Goal: Use online tool/utility: Utilize a website feature to perform a specific function

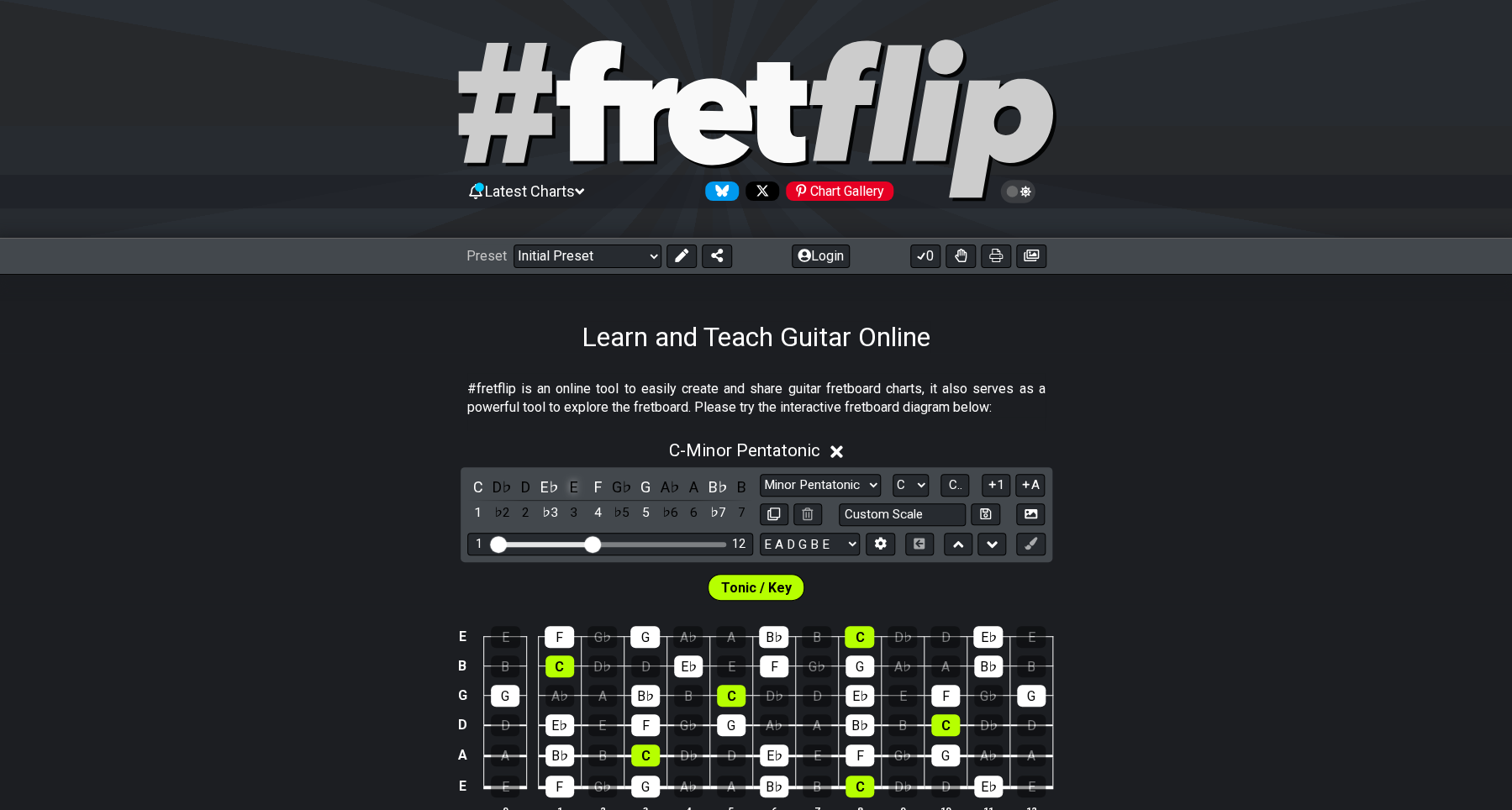
click at [574, 486] on div "E" at bounding box center [574, 487] width 22 height 23
click at [574, 489] on div "E" at bounding box center [574, 487] width 22 height 23
click at [760, 474] on select "Minor Pentatonic Click to edit Minor Pentatonic Major Pentatonic Minor Blues Ma…" at bounding box center [820, 485] width 121 height 23
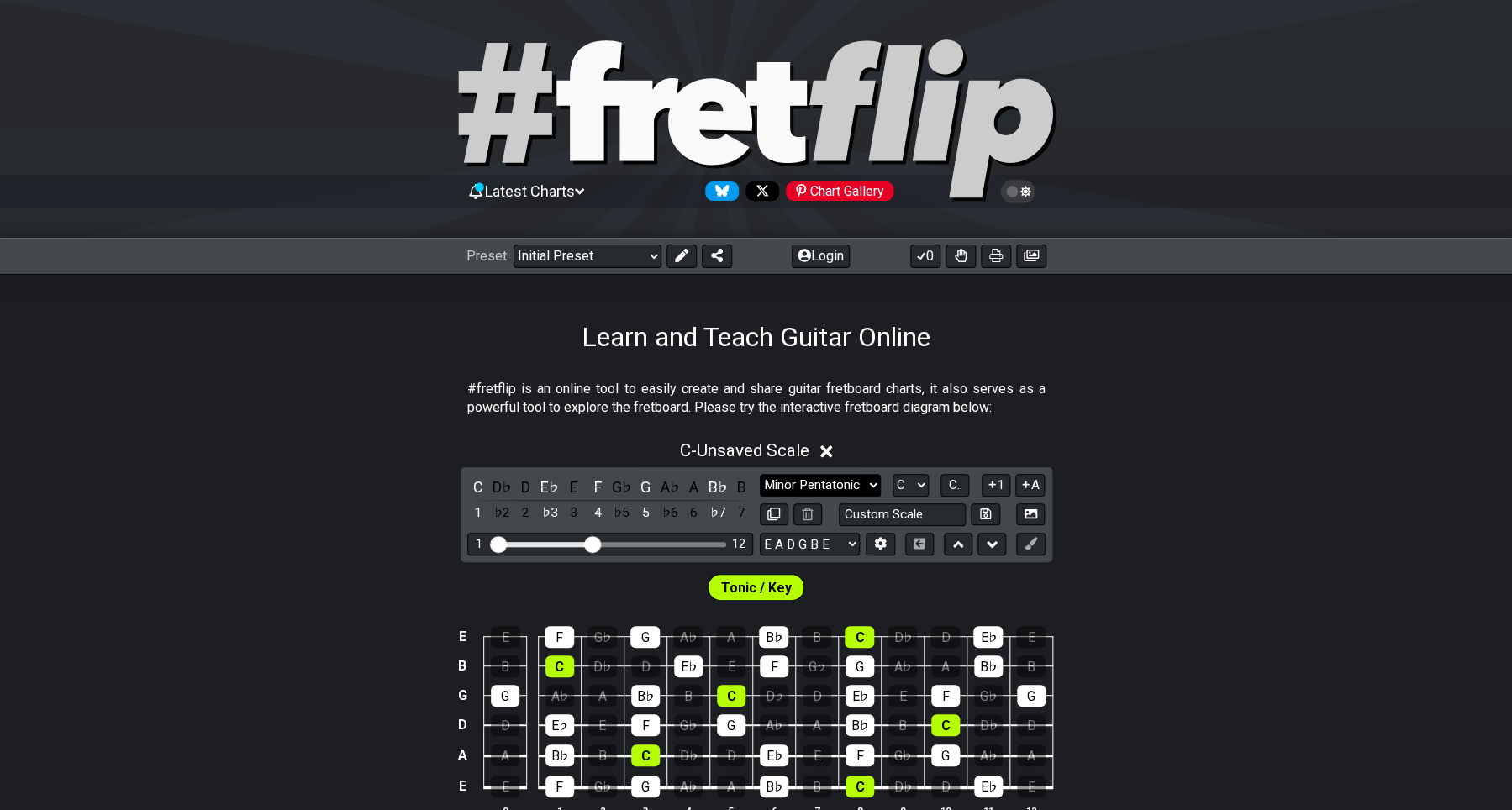
select select "Minor Blues"
click option "Minor Blues" at bounding box center [0, 0] width 0 height 0
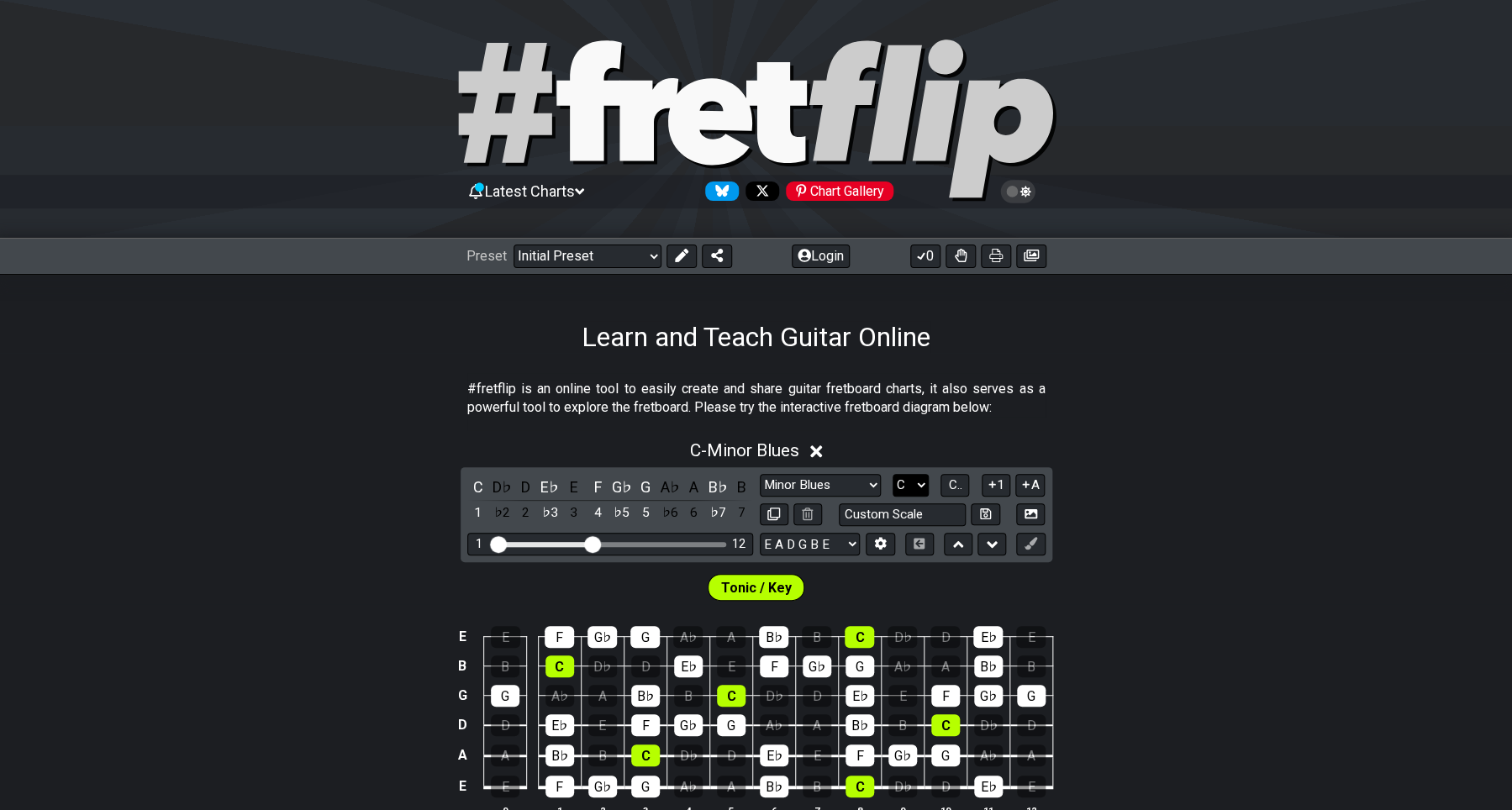
click at [892, 474] on select "A♭ A A♯ B♭ B C C♯ D♭ D D♯ E♭ E F F♯ G♭ G G♯" at bounding box center [910, 485] width 36 height 23
select select "E"
click option "E" at bounding box center [0, 0] width 0 height 0
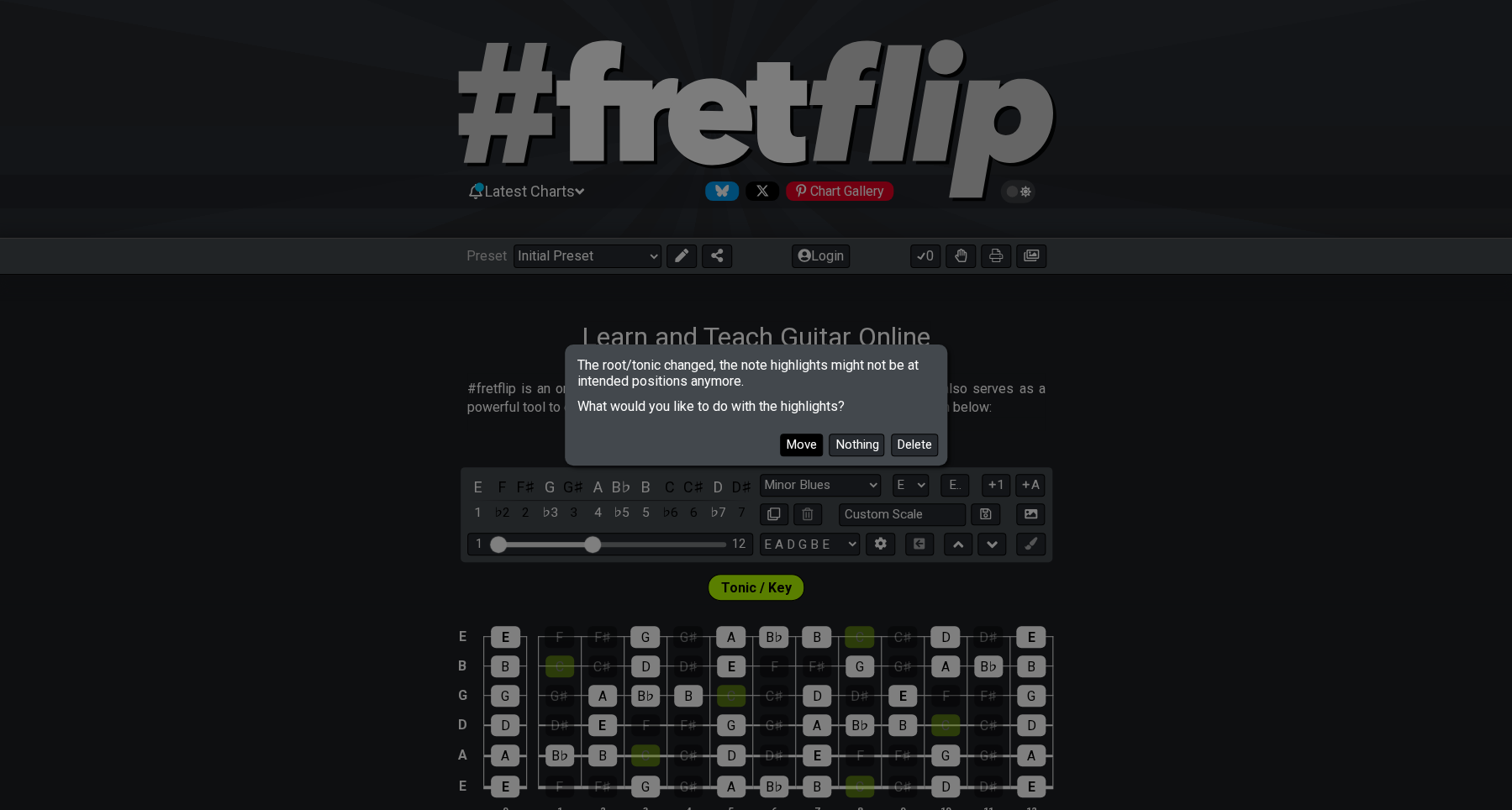
click at [804, 451] on button "Move" at bounding box center [800, 444] width 42 height 23
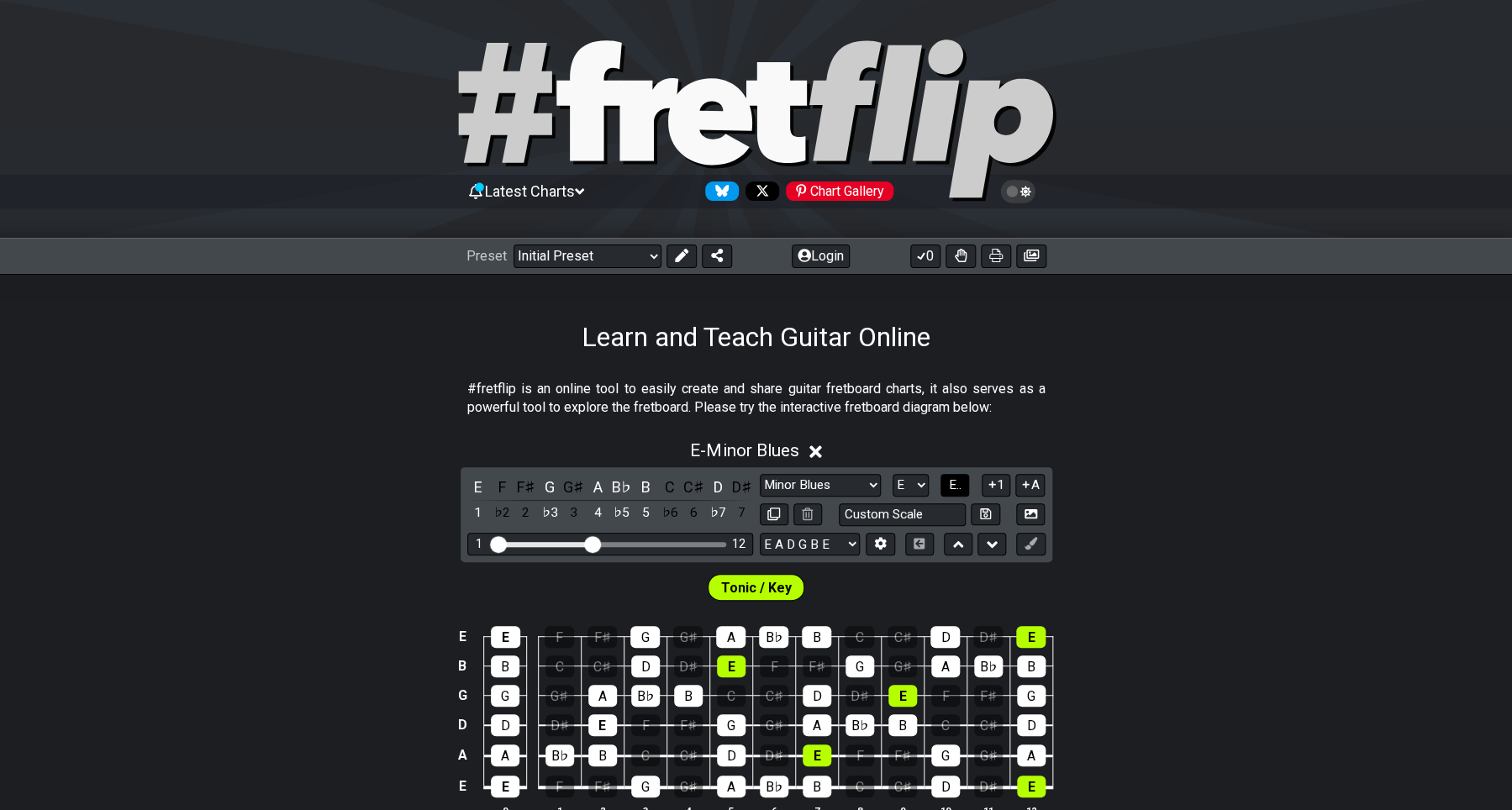
click at [960, 490] on span "E.." at bounding box center [954, 484] width 13 height 15
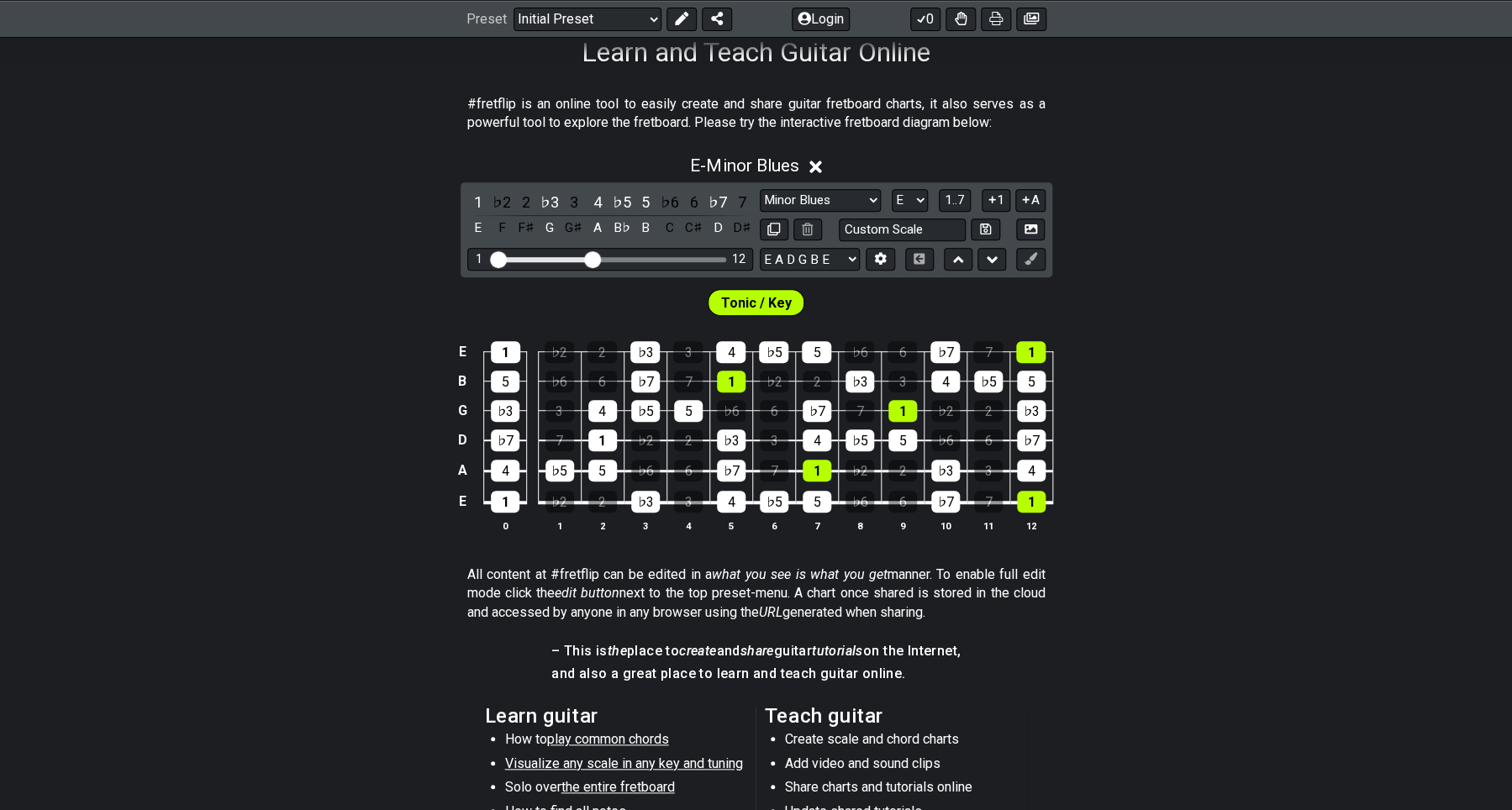
scroll to position [289, 0]
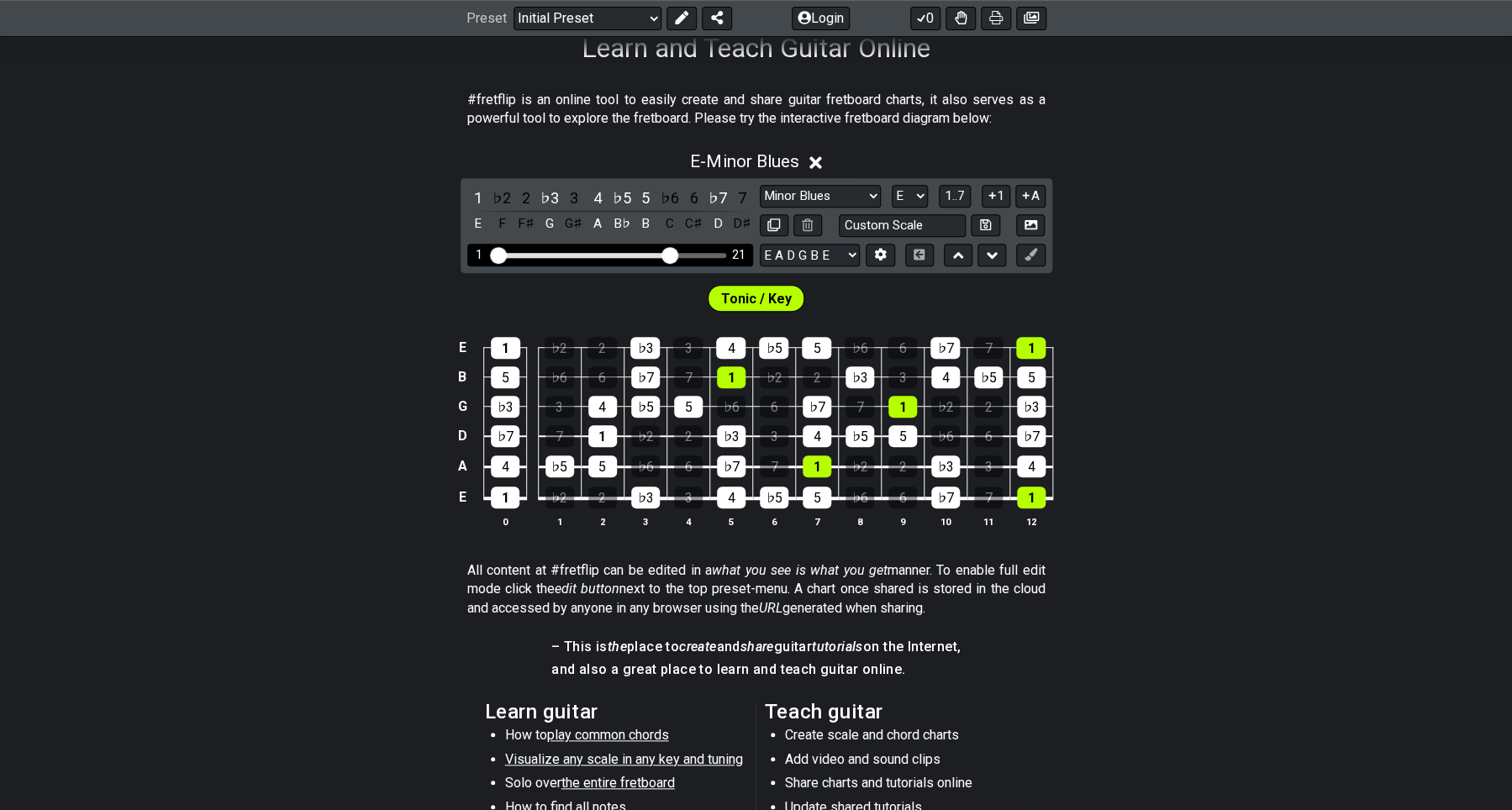
drag, startPoint x: 592, startPoint y: 252, endPoint x: 669, endPoint y: 257, distance: 77.2
click at [669, 253] on input "Visible fret range" at bounding box center [610, 253] width 239 height 0
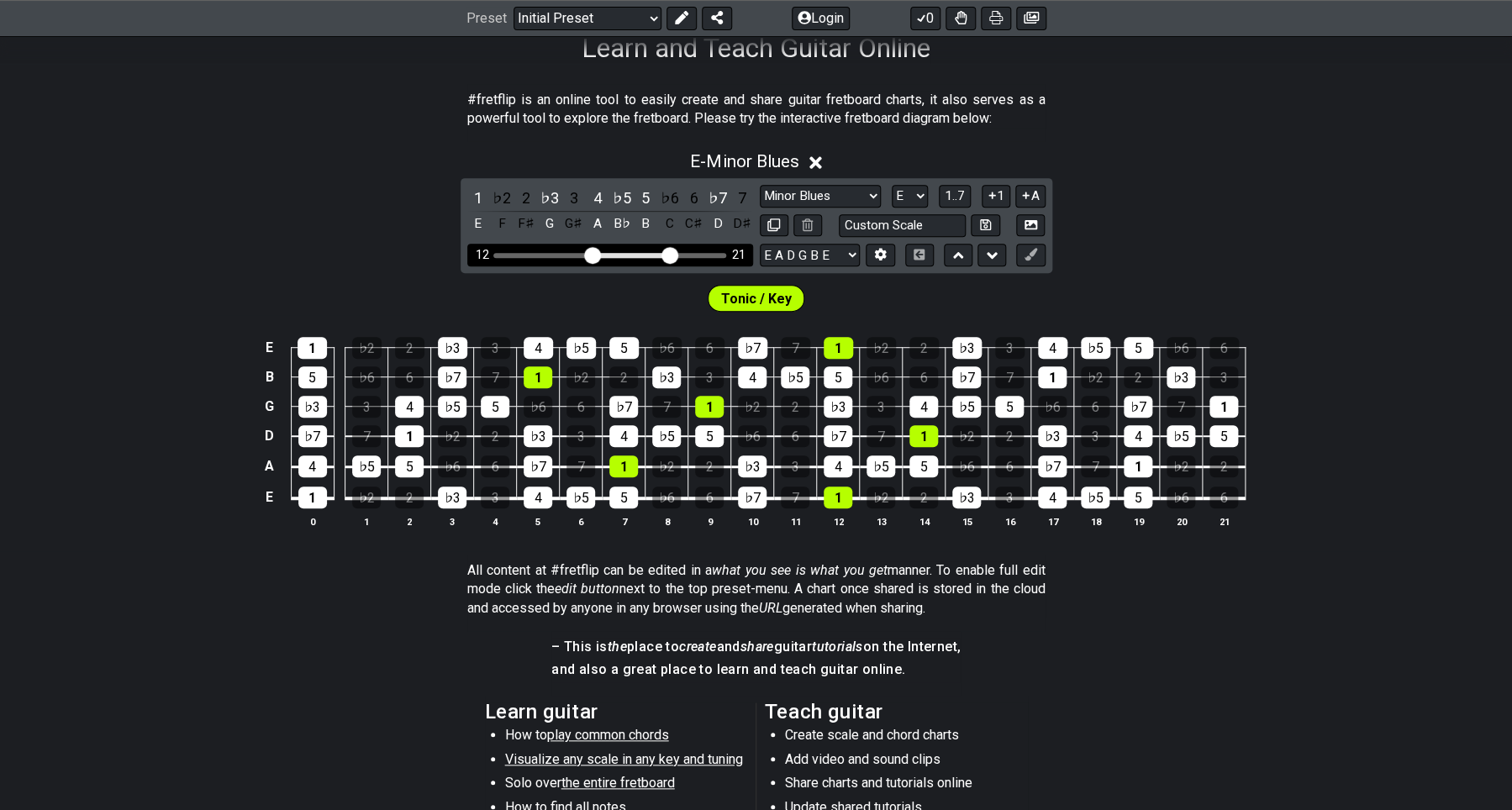
drag, startPoint x: 499, startPoint y: 252, endPoint x: 595, endPoint y: 261, distance: 96.4
click at [595, 253] on input "Visible fret range" at bounding box center [610, 253] width 239 height 0
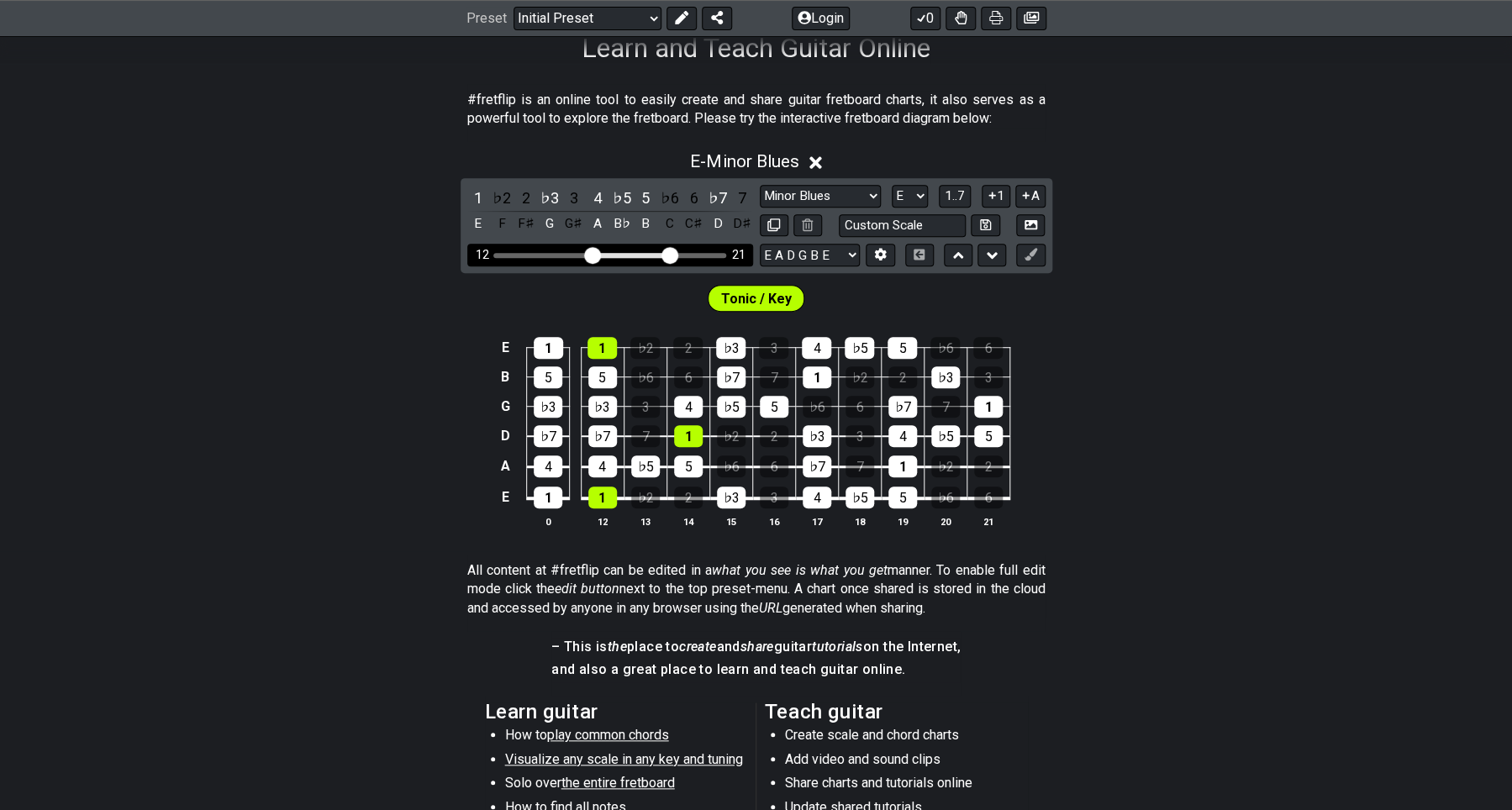
drag, startPoint x: 595, startPoint y: 261, endPoint x: 573, endPoint y: 261, distance: 22.0
click at [573, 261] on div "12 21" at bounding box center [610, 254] width 286 height 23
drag, startPoint x: 592, startPoint y: 251, endPoint x: 573, endPoint y: 251, distance: 19.0
click at [573, 253] on input "Visible fret range" at bounding box center [610, 253] width 239 height 0
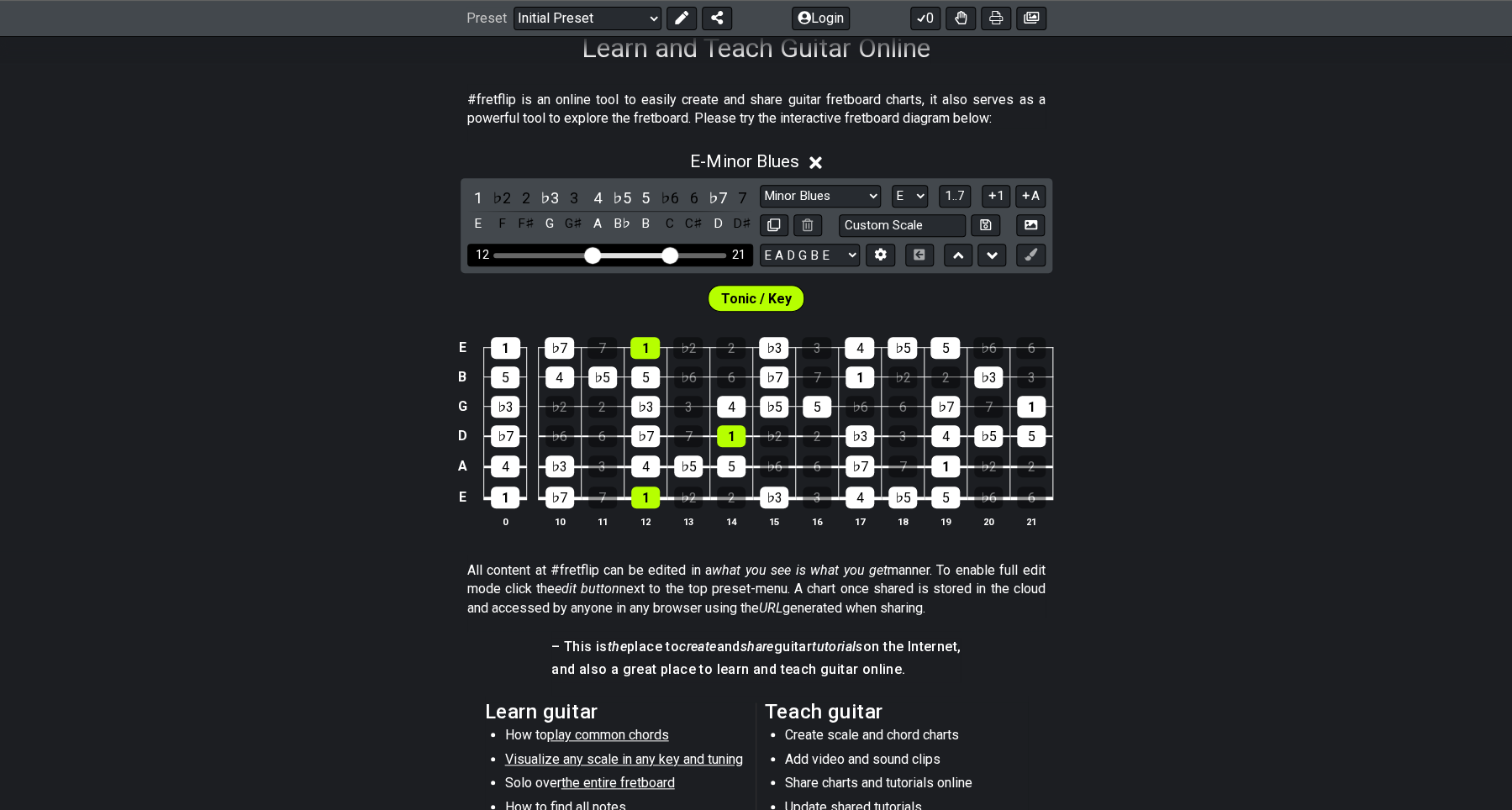
drag, startPoint x: 577, startPoint y: 252, endPoint x: 589, endPoint y: 252, distance: 12.0
click at [589, 253] on input "Visible fret range" at bounding box center [610, 253] width 239 height 0
